Goal: Transaction & Acquisition: Purchase product/service

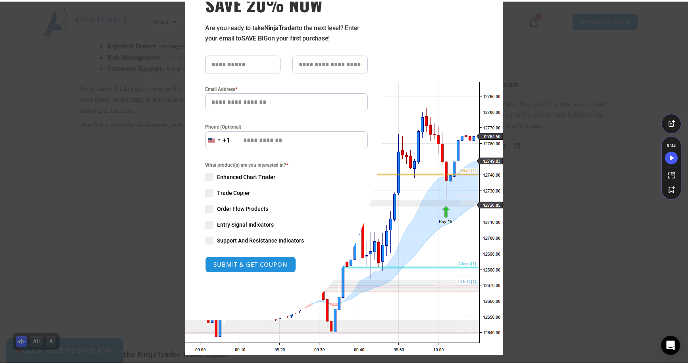
scroll to position [66, 0]
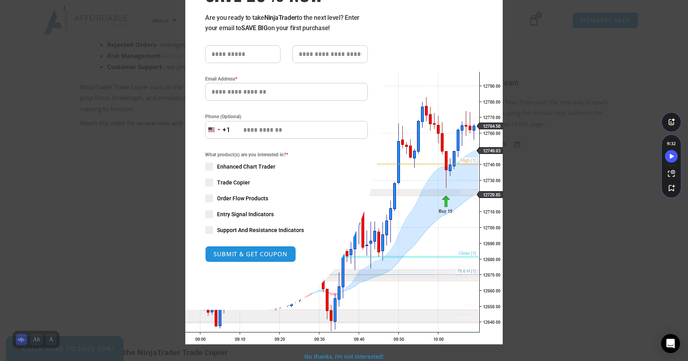
click at [329, 275] on div "Close this module SAVE 20% NOW Are you ready to take NinjaTrader to the next le…" at bounding box center [343, 146] width 317 height 398
click at [336, 163] on div "What product(s) are you interested in? * Enhanced Chart Trader Trade Copier Ord…" at bounding box center [286, 192] width 163 height 83
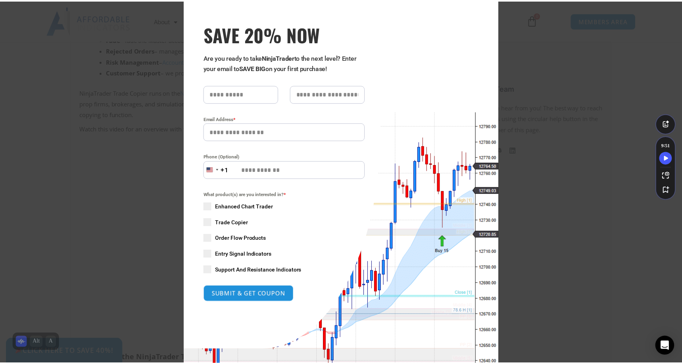
scroll to position [0, 0]
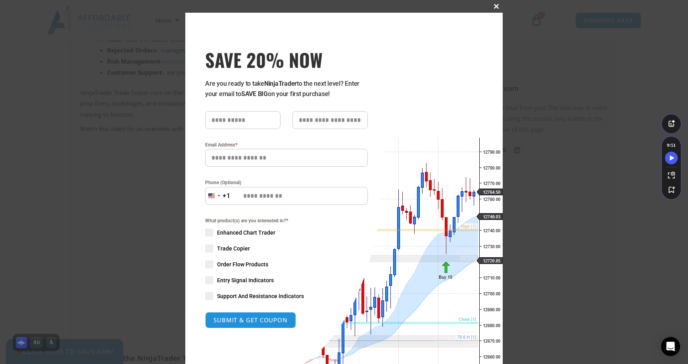
click at [493, 6] on span "SAVE 20% NOW popup" at bounding box center [496, 6] width 13 height 5
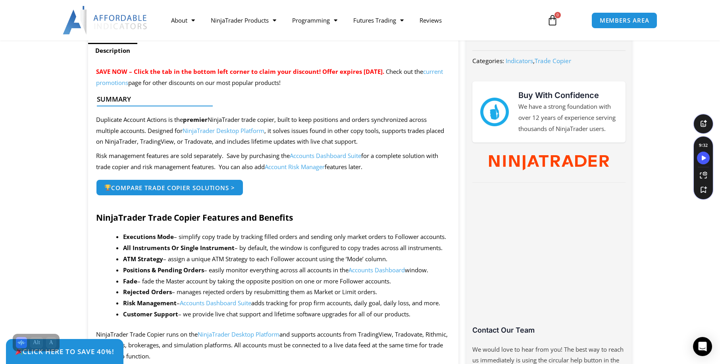
scroll to position [159, 0]
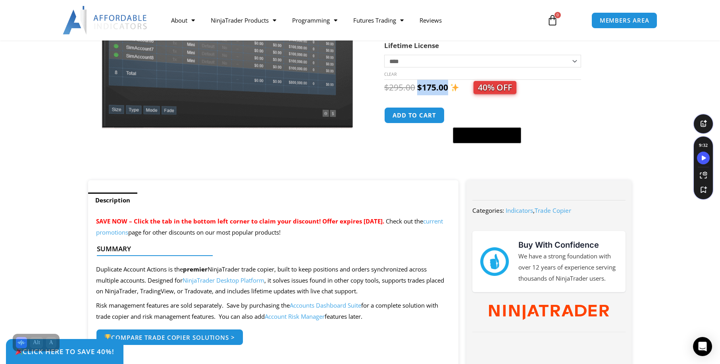
drag, startPoint x: 446, startPoint y: 90, endPoint x: 417, endPoint y: 89, distance: 29.0
click at [417, 89] on bdi "$ 175.00" at bounding box center [432, 87] width 31 height 11
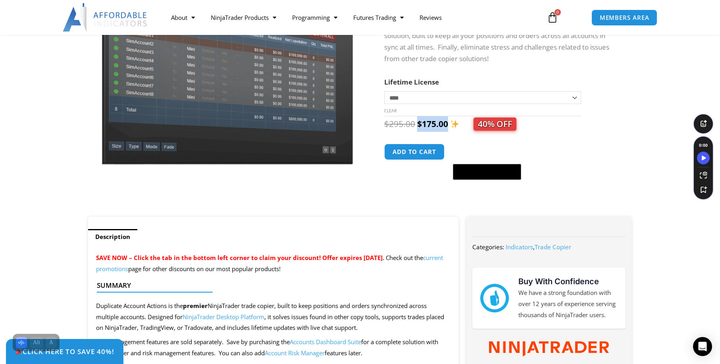
scroll to position [79, 0]
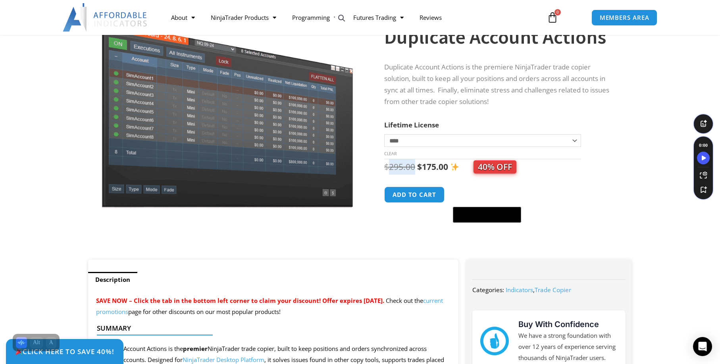
drag, startPoint x: 389, startPoint y: 168, endPoint x: 414, endPoint y: 167, distance: 24.6
click at [414, 167] on bdi "$ 295.00" at bounding box center [399, 166] width 31 height 11
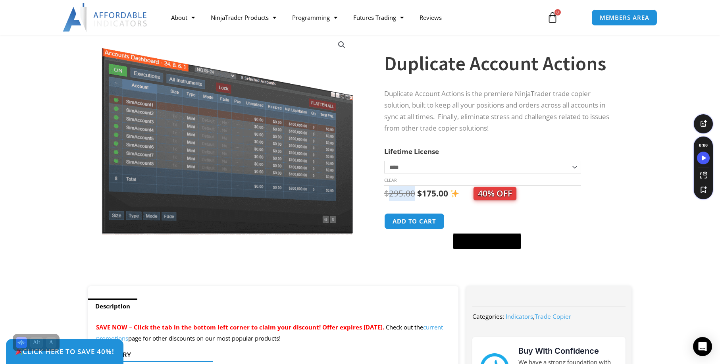
scroll to position [40, 0]
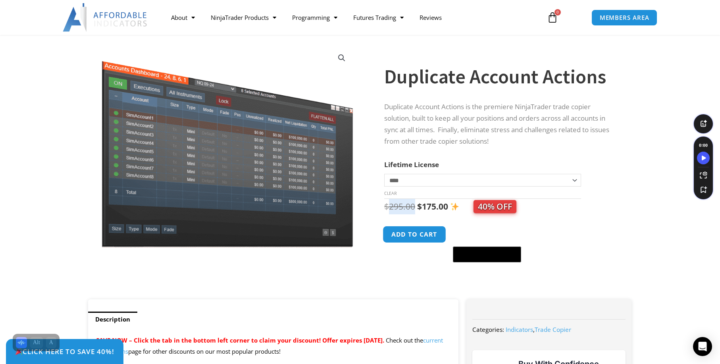
click at [434, 237] on button "Add to cart" at bounding box center [414, 234] width 63 height 17
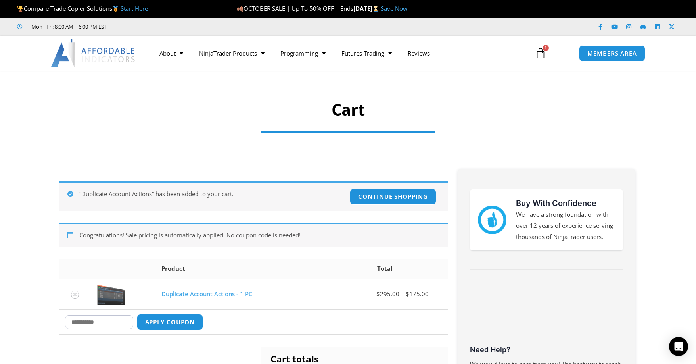
scroll to position [79, 0]
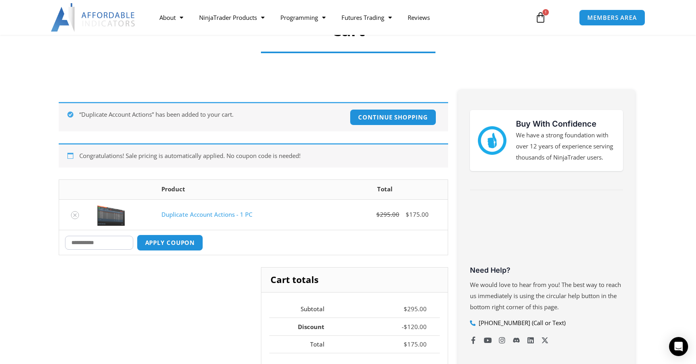
click at [115, 246] on input "Coupon:" at bounding box center [99, 243] width 68 height 14
click at [186, 244] on button "Apply coupon" at bounding box center [170, 242] width 70 height 17
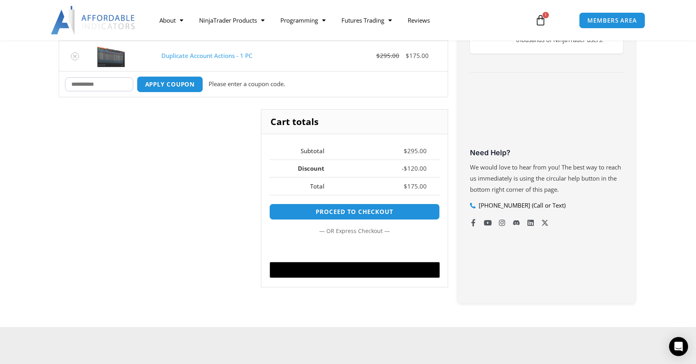
scroll to position [196, 0]
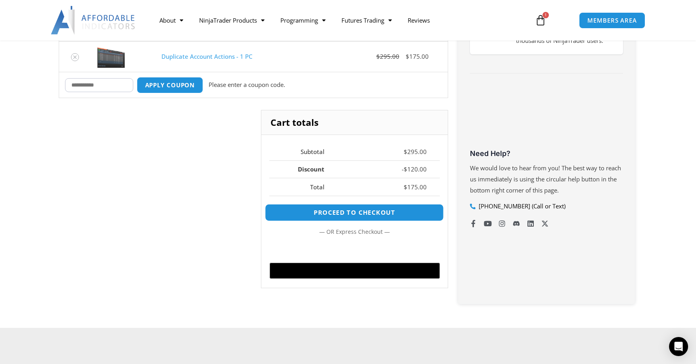
click at [368, 212] on link "Proceed to checkout" at bounding box center [354, 212] width 179 height 17
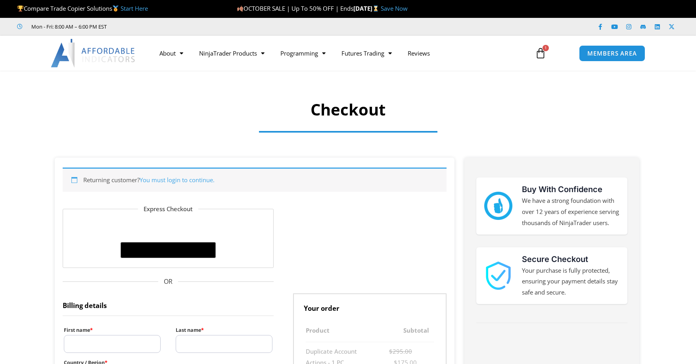
select select "**"
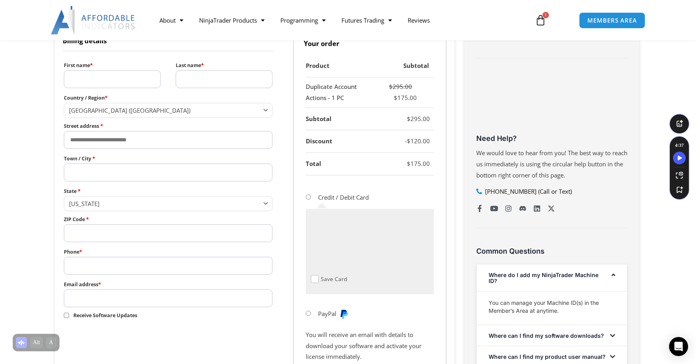
scroll to position [278, 0]
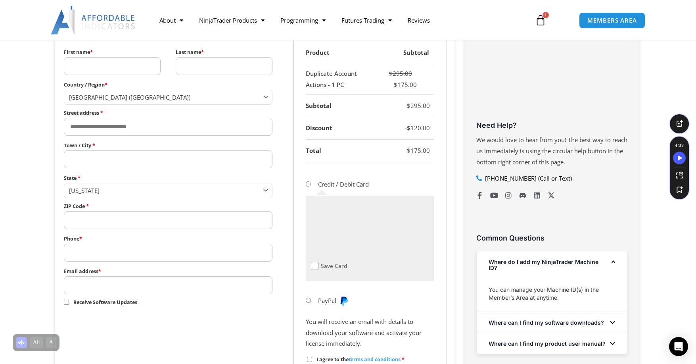
click at [100, 64] on input "First name *" at bounding box center [112, 66] width 97 height 18
type input "******"
type input "****"
type input "**********"
type input "********"
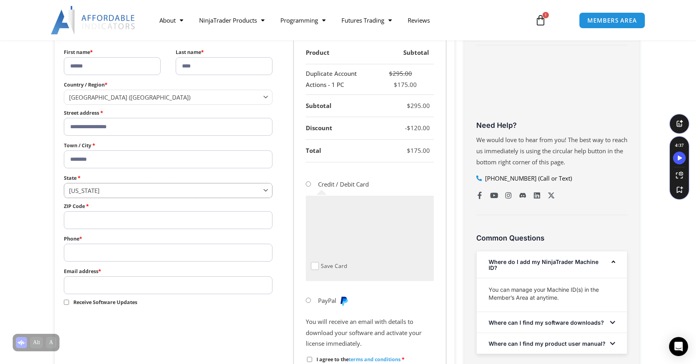
select select "**"
type input "*****"
type input "**********"
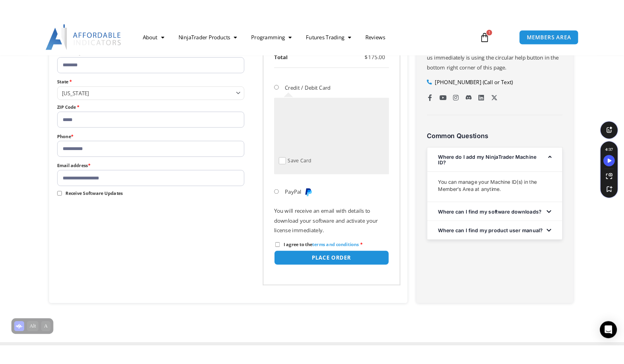
scroll to position [397, 0]
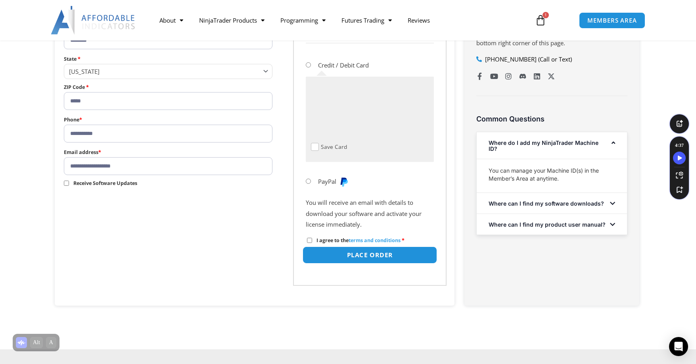
click at [361, 254] on button "Place order" at bounding box center [369, 254] width 135 height 17
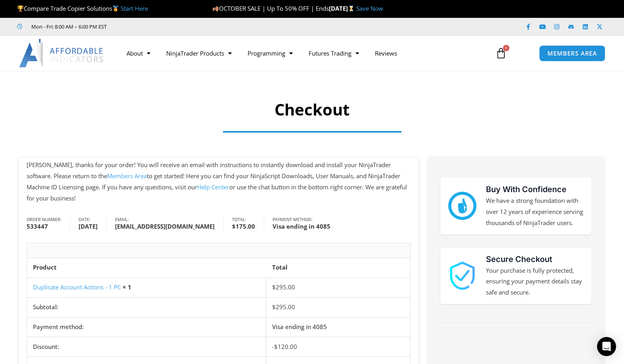
click at [92, 288] on link "Duplicate Account Actions - 1 PC" at bounding box center [77, 287] width 88 height 8
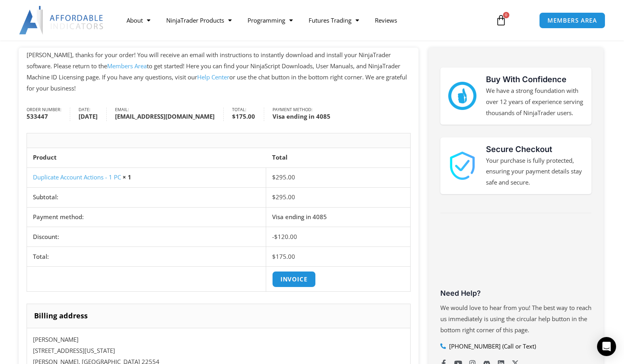
scroll to position [159, 0]
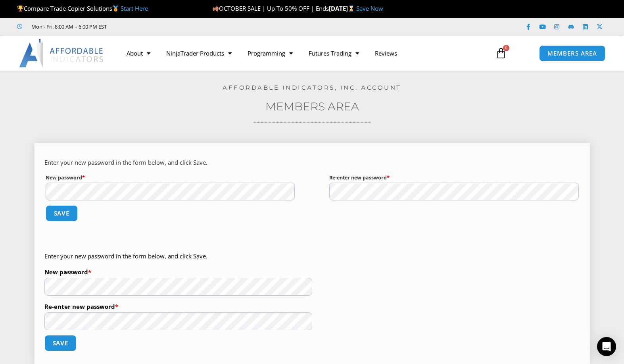
click at [41, 194] on div "Enter your new password in the form below, and click Save. New password * Requi…" at bounding box center [313, 253] width 556 height 221
click at [67, 214] on button "Save" at bounding box center [61, 213] width 34 height 17
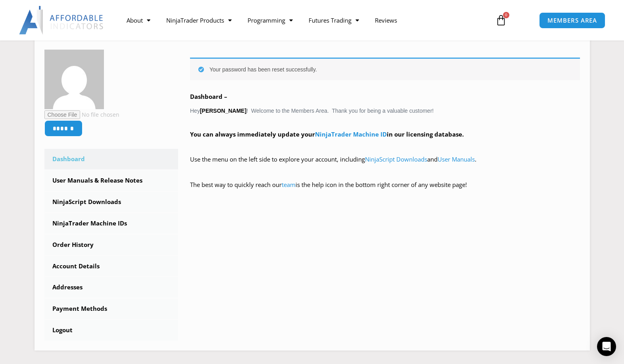
scroll to position [119, 0]
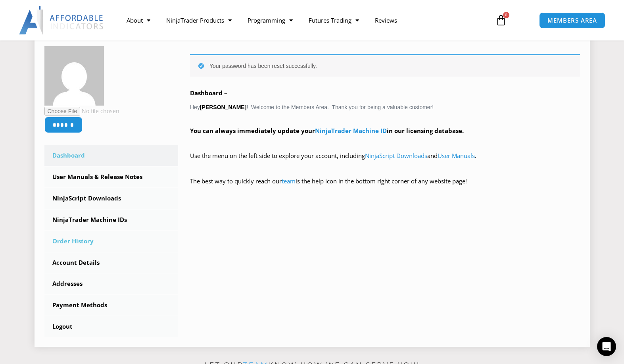
click at [81, 240] on link "Order History" at bounding box center [111, 241] width 134 height 21
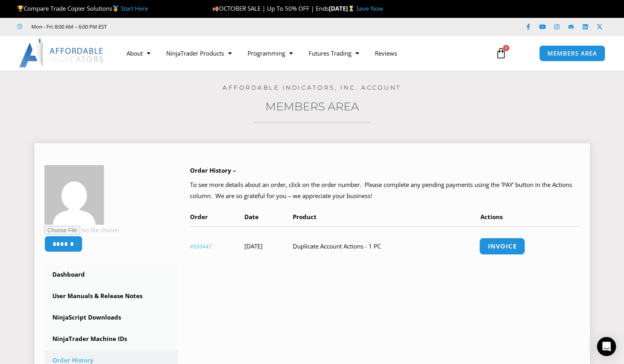
click at [499, 248] on link "Invoice" at bounding box center [502, 246] width 46 height 17
click at [107, 318] on link "NinjaScript Downloads" at bounding box center [111, 317] width 134 height 21
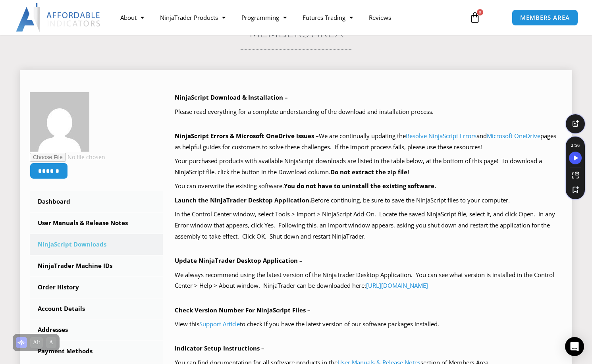
scroll to position [91, 0]
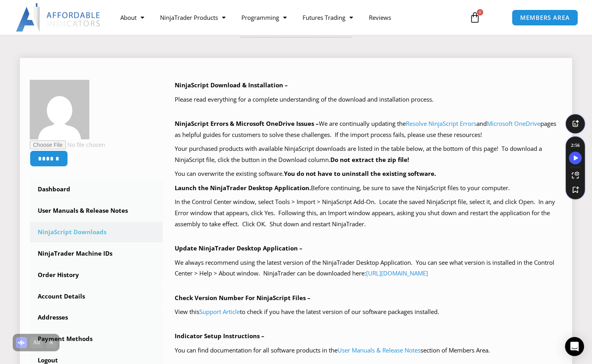
drag, startPoint x: 492, startPoint y: 123, endPoint x: 482, endPoint y: 121, distance: 10.0
click at [482, 121] on p "NinjaScript Errors & Microsoft OneDrive Issues – We are continually updating th…" at bounding box center [368, 129] width 387 height 22
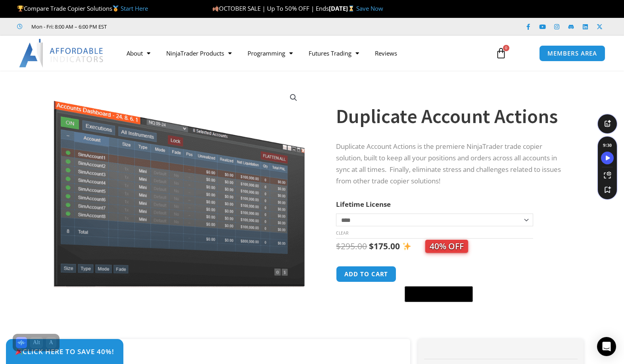
click at [265, 316] on div at bounding box center [179, 316] width 274 height 34
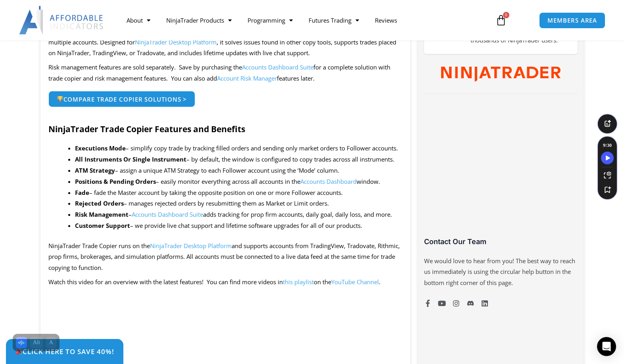
scroll to position [119, 0]
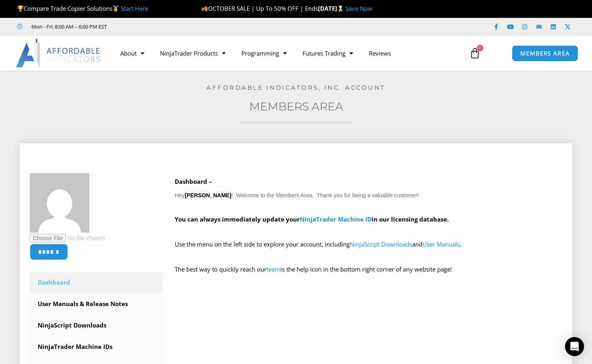
click at [63, 285] on link "Dashboard" at bounding box center [96, 282] width 133 height 21
click at [347, 219] on link "NinjaTrader Machine ID" at bounding box center [336, 219] width 72 height 8
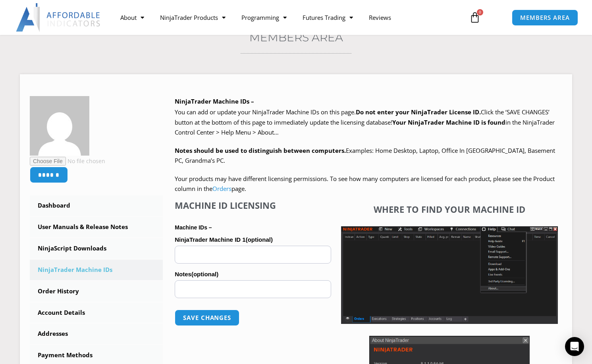
scroll to position [79, 0]
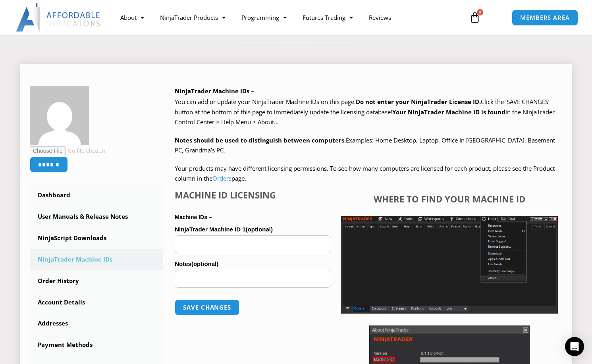
paste input "**********"
type input "**********"
click at [221, 284] on input "Notes (optional)" at bounding box center [253, 279] width 156 height 18
type input "******"
click at [204, 308] on button "Save changes" at bounding box center [207, 307] width 68 height 17
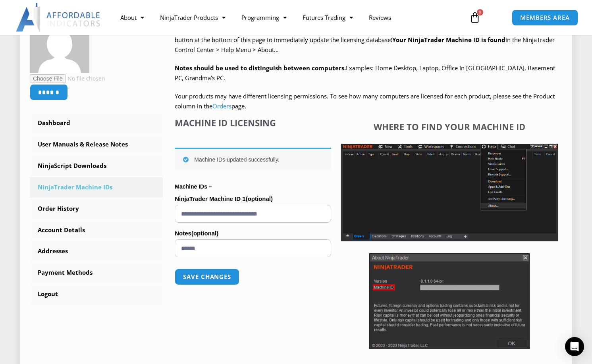
scroll to position [40, 0]
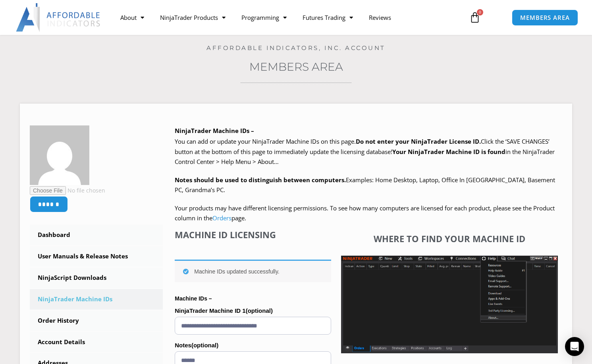
click at [94, 78] on div "Home / Members Area Affordable Indicators, Inc. Account Members Area ****** Das…" at bounding box center [296, 265] width 552 height 469
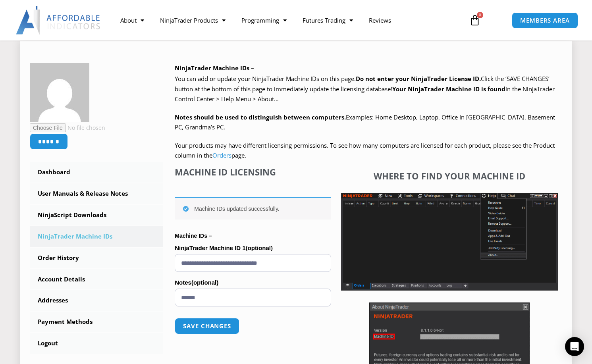
scroll to position [159, 0]
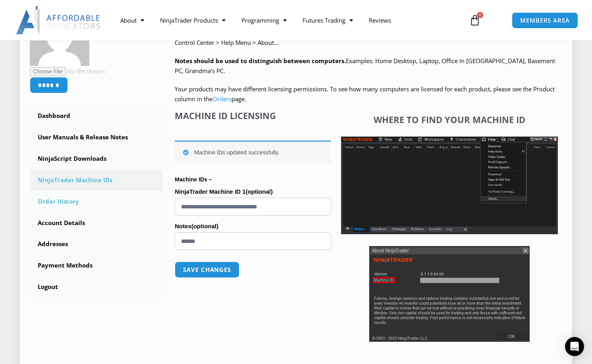
click at [69, 204] on link "Order History" at bounding box center [96, 201] width 133 height 21
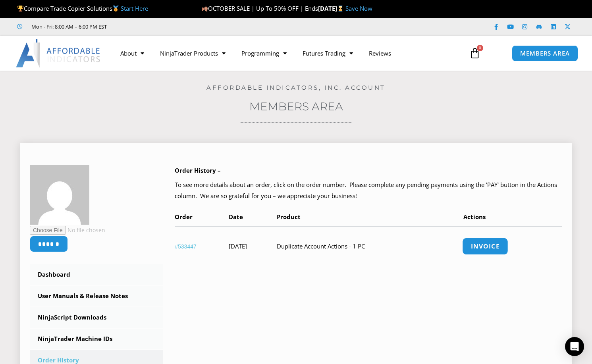
click at [502, 245] on link "Invoice" at bounding box center [485, 246] width 46 height 17
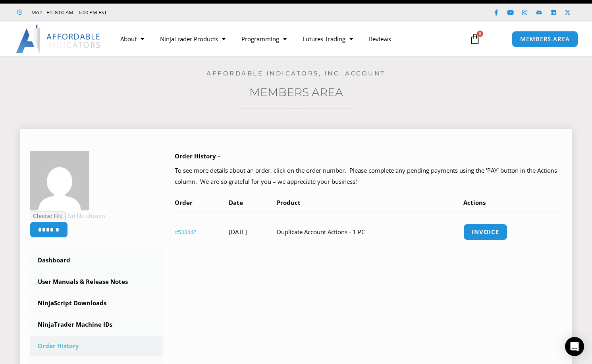
scroll to position [40, 0]
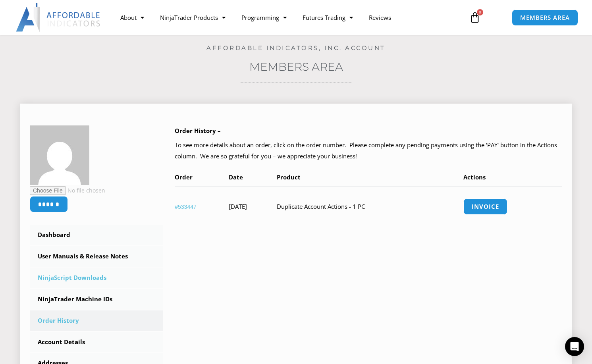
click at [90, 279] on link "NinjaScript Downloads" at bounding box center [96, 277] width 133 height 21
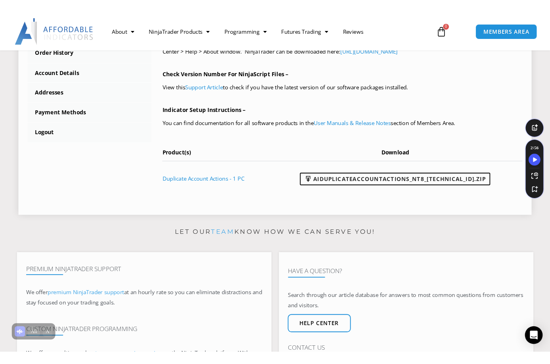
scroll to position [317, 0]
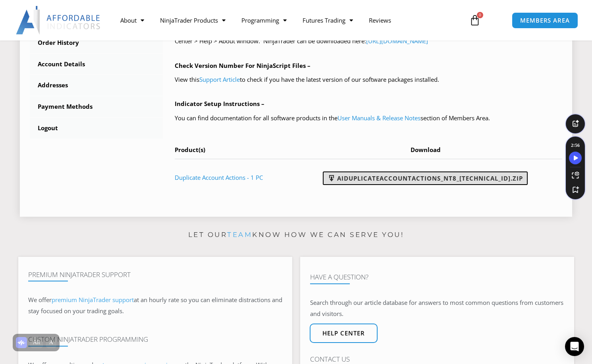
click at [368, 180] on link "AIDuplicateAccountActions_NT8_[TECHNICAL_ID].zip" at bounding box center [425, 177] width 205 height 13
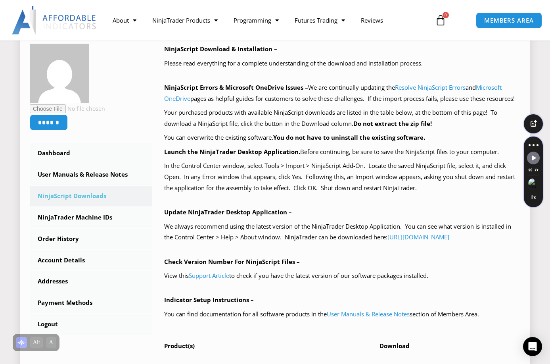
scroll to position [119, 0]
